Goal: Entertainment & Leisure: Consume media (video, audio)

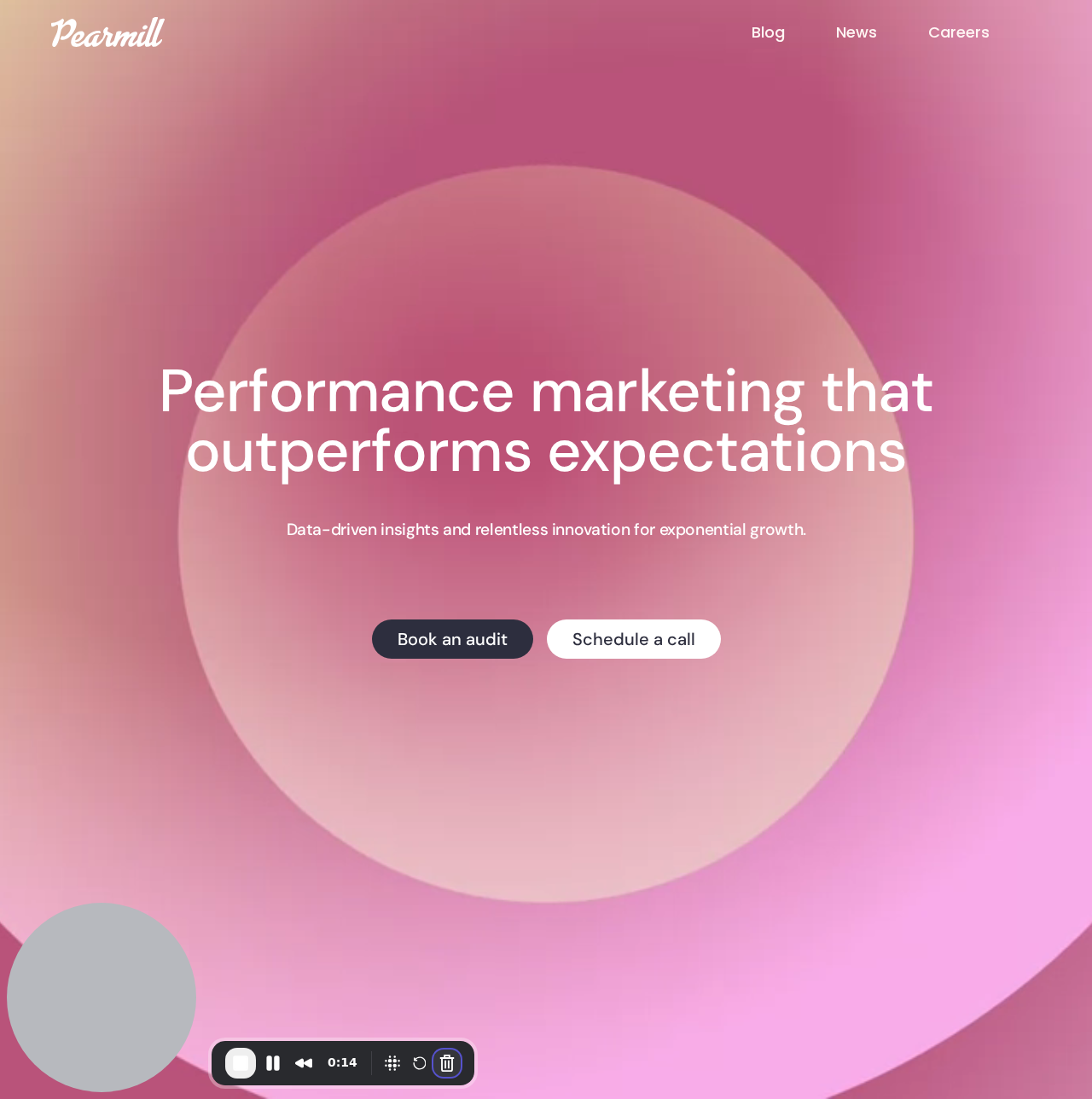
click at [445, 1066] on button "Cancel Recording" at bounding box center [447, 1063] width 27 height 27
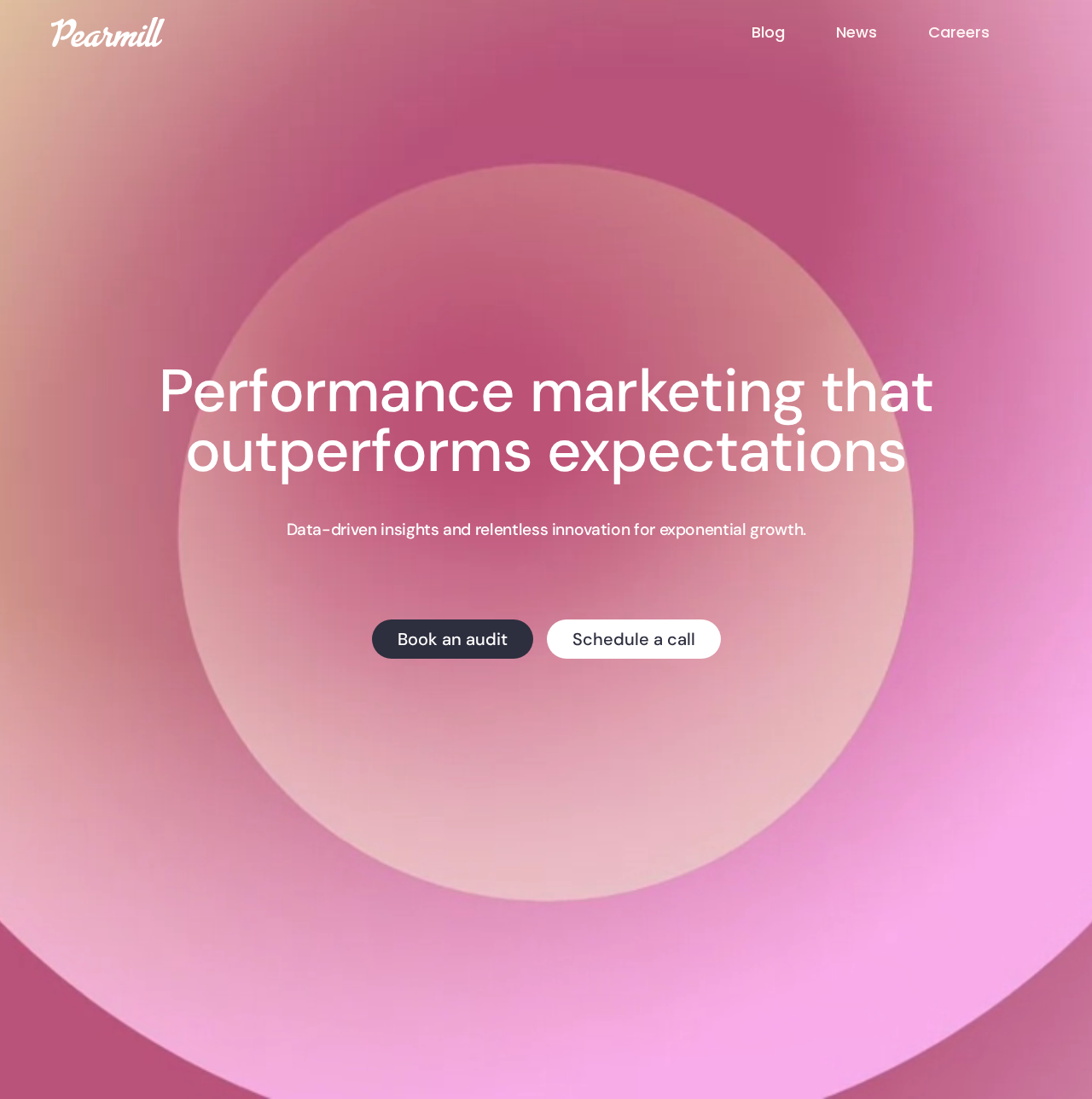
click at [405, 156] on div "Creative Testing We're hosting a live webinar on testing ad creative on [DATE] …" at bounding box center [546, 467] width 925 height 934
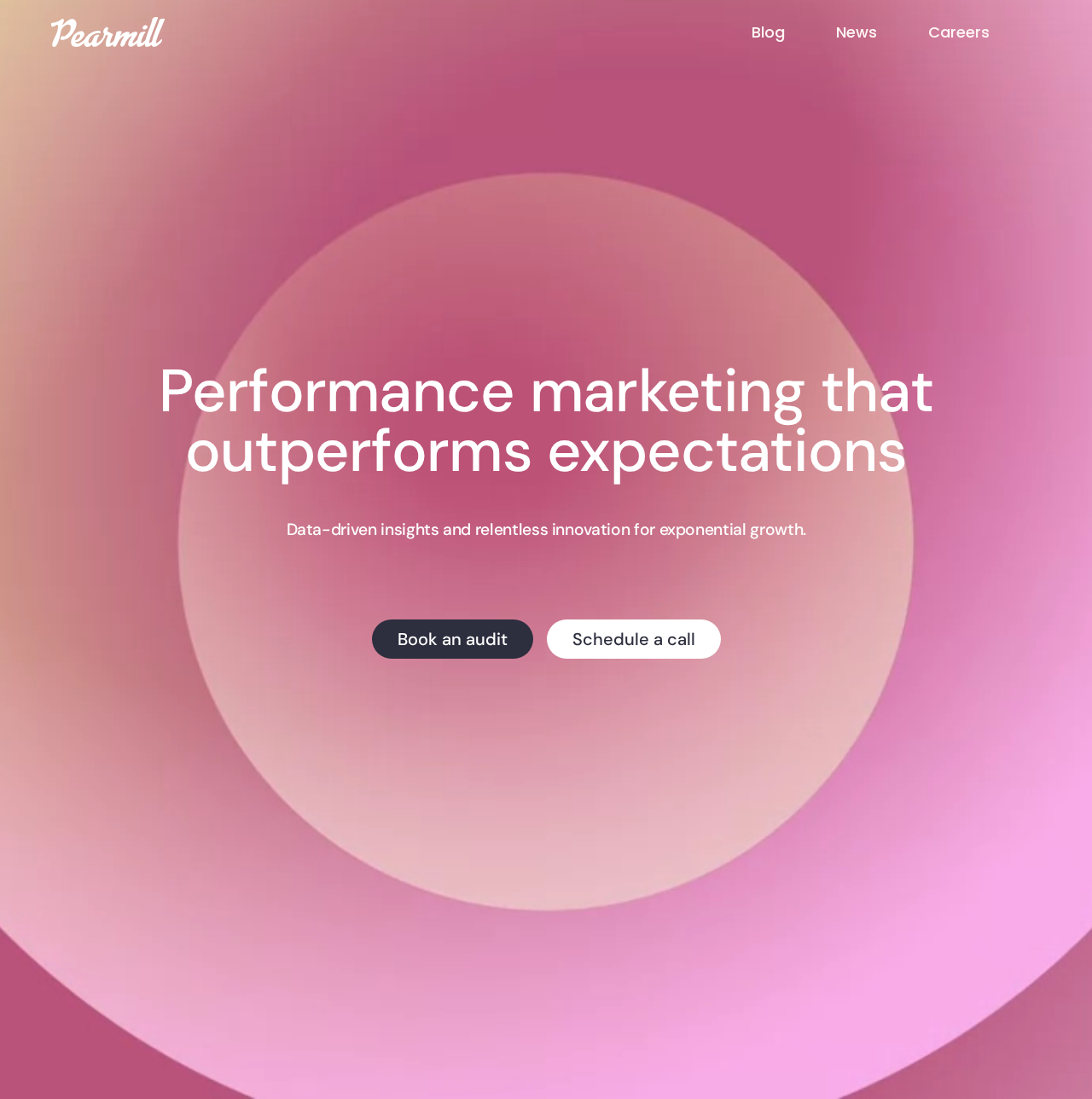
click at [405, 156] on div "Creative Testing We're hosting a live webinar on testing ad creative on [DATE] …" at bounding box center [546, 467] width 925 height 934
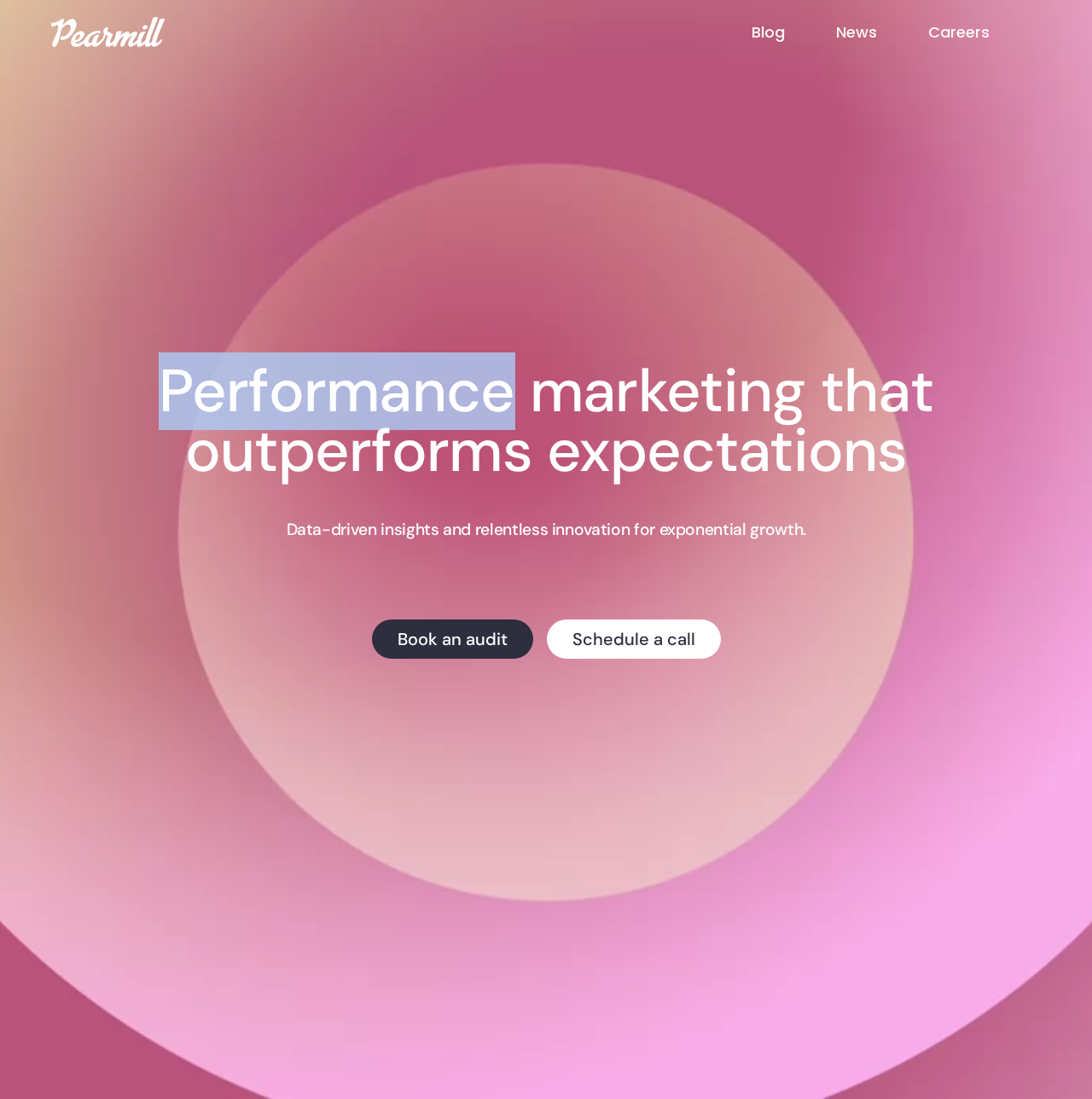
click at [417, 168] on div "Creative Testing We're hosting a live webinar on testing ad creative on [DATE] …" at bounding box center [546, 467] width 925 height 934
